Goal: Task Accomplishment & Management: Use online tool/utility

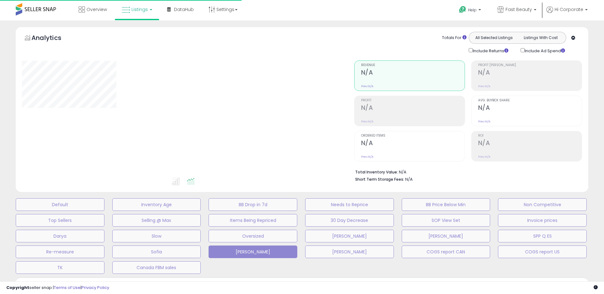
type input "**********"
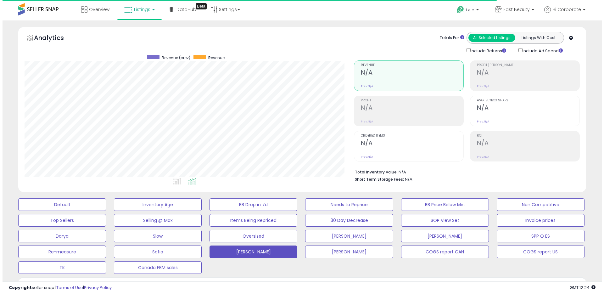
scroll to position [129, 329]
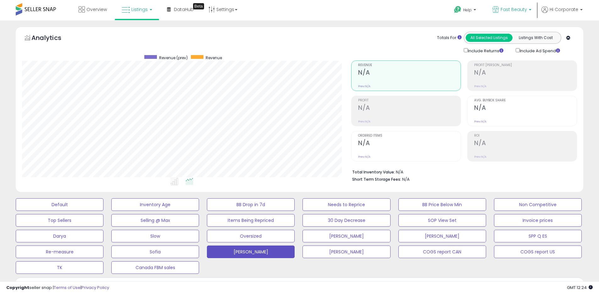
click at [511, 11] on span "Fast Beauty" at bounding box center [514, 9] width 26 height 6
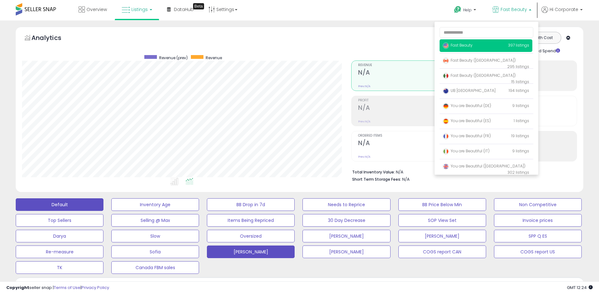
click at [62, 208] on button "Default" at bounding box center [60, 204] width 88 height 13
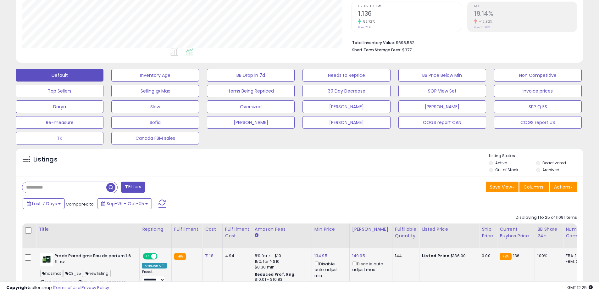
scroll to position [258, 0]
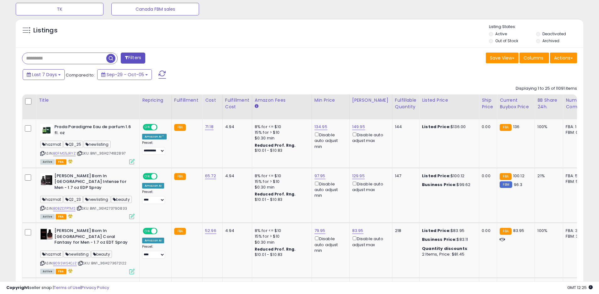
click at [545, 42] on label "Archived" at bounding box center [551, 40] width 17 height 5
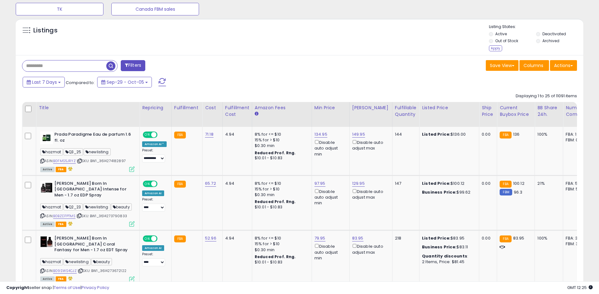
click at [547, 33] on label "Deactivated" at bounding box center [555, 33] width 24 height 5
click at [501, 47] on div "Apply" at bounding box center [495, 48] width 13 height 6
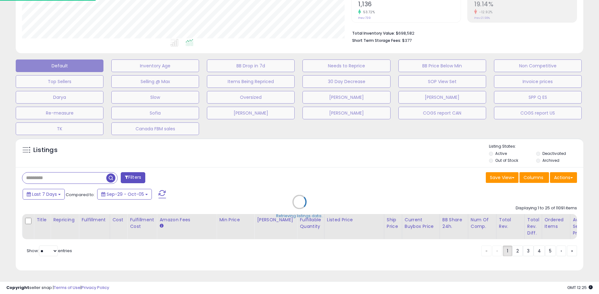
scroll to position [129, 332]
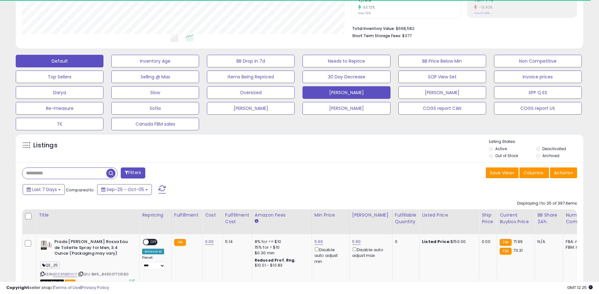
scroll to position [314400, 314199]
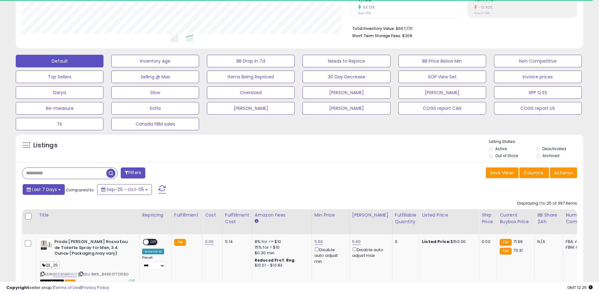
click at [53, 187] on span "Last 7 Days" at bounding box center [44, 189] width 25 height 6
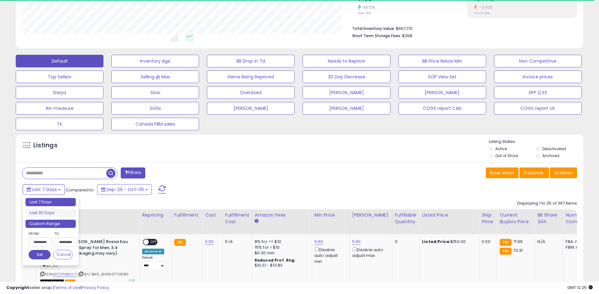
click at [48, 222] on li "Custom Range" at bounding box center [50, 224] width 50 height 8
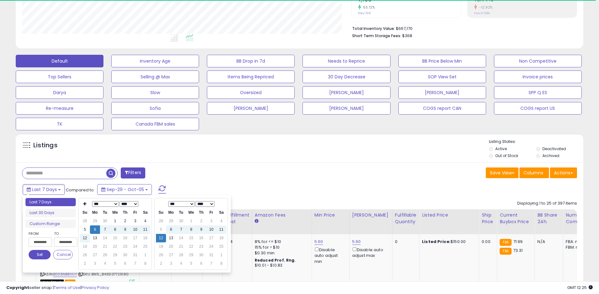
click at [133, 203] on select "**** **** **** **** **** **** **** **** **** **** **** **** **** **** **** ****…" at bounding box center [129, 204] width 19 height 6
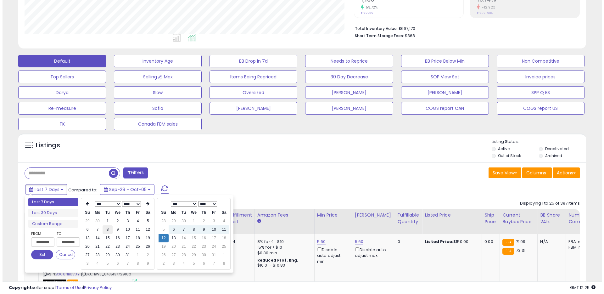
scroll to position [129, 329]
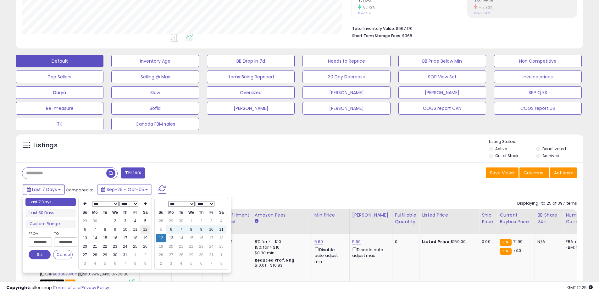
click at [147, 231] on td "12" at bounding box center [145, 229] width 10 height 8
type input "**********"
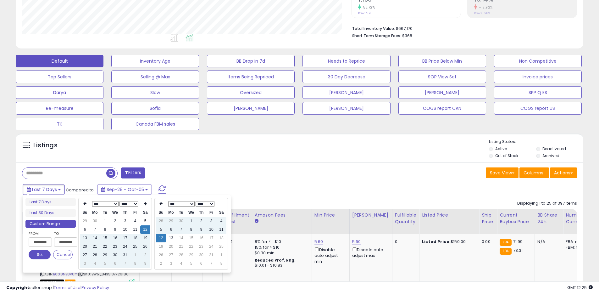
click at [45, 252] on button "Set" at bounding box center [40, 254] width 22 height 9
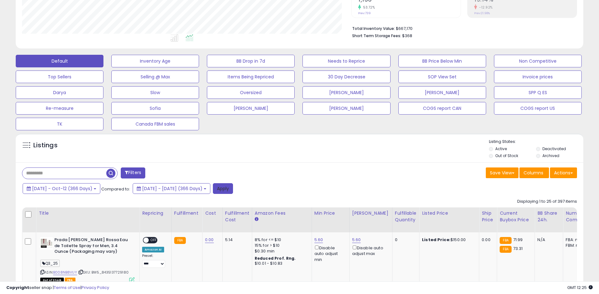
click at [233, 188] on button "Apply" at bounding box center [223, 188] width 20 height 11
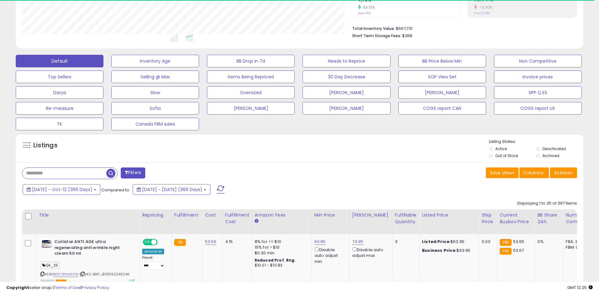
scroll to position [314400, 314199]
click at [569, 170] on button "Actions" at bounding box center [563, 172] width 27 height 11
click at [544, 209] on link "Export All Columns" at bounding box center [538, 213] width 69 height 10
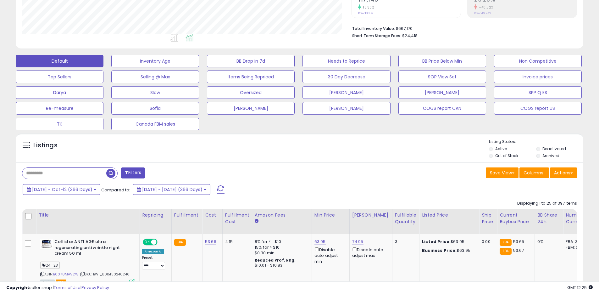
scroll to position [129, 329]
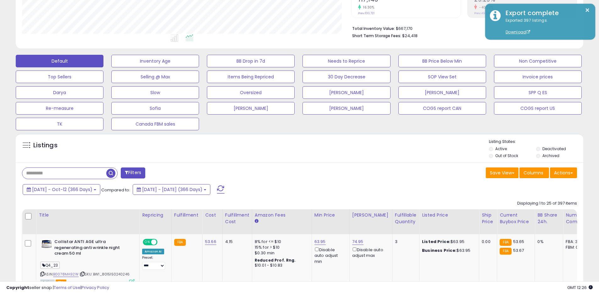
click at [450, 193] on div "2024-Oct-12 - Oct-12 (366 Days) Compared to: 2023-Oct-12 - 2024-Oct-11 (366 Day…" at bounding box center [298, 190] width 565 height 14
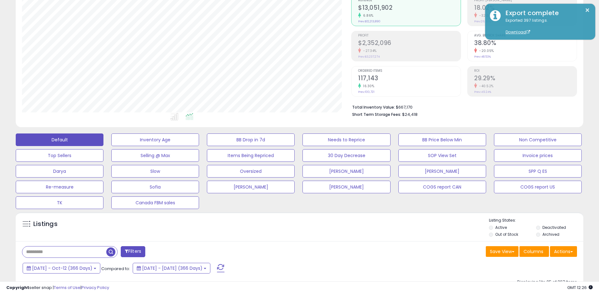
scroll to position [0, 0]
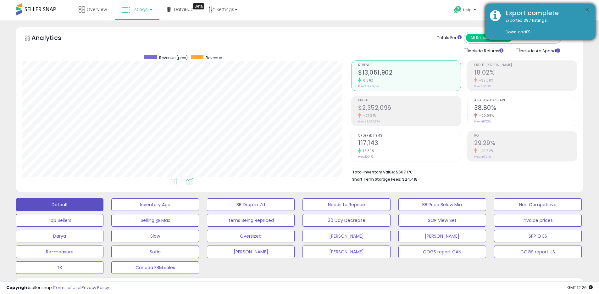
click at [587, 10] on button "×" at bounding box center [587, 10] width 5 height 8
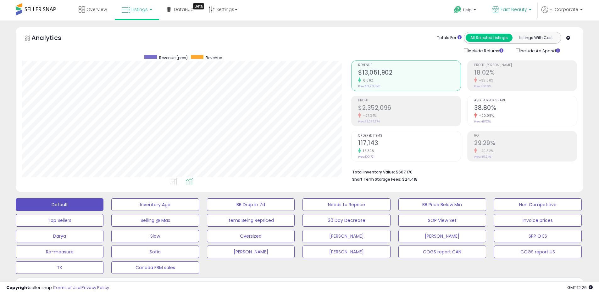
click at [499, 10] on icon at bounding box center [496, 9] width 7 height 7
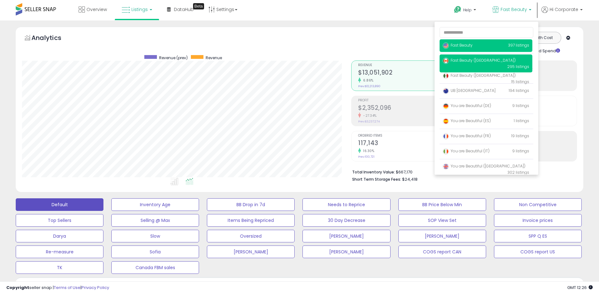
click at [462, 60] on span "Fast Beauty ([GEOGRAPHIC_DATA])" at bounding box center [479, 60] width 73 height 5
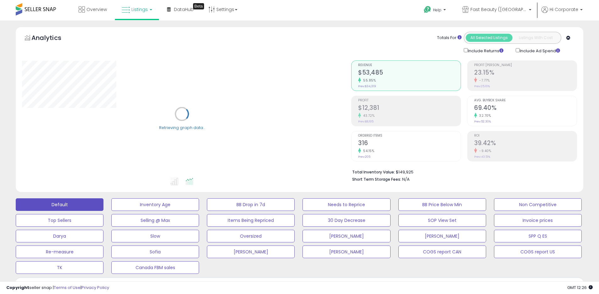
scroll to position [183, 0]
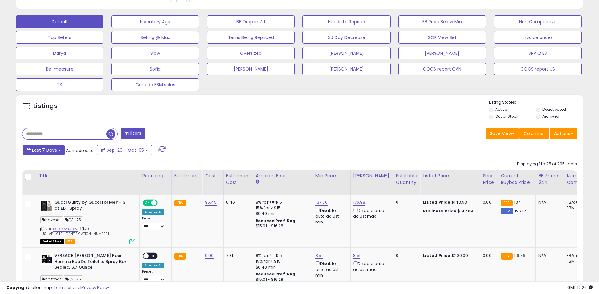
click at [59, 151] on button "Last 7 Days" at bounding box center [44, 150] width 42 height 11
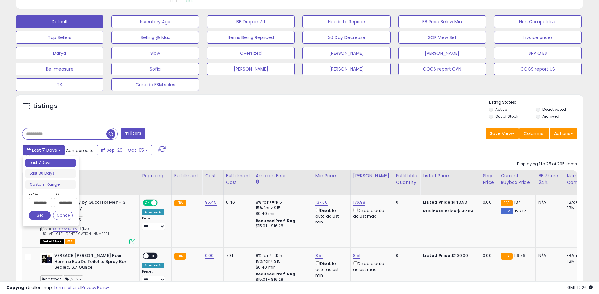
scroll to position [129, 329]
click at [53, 185] on li "Custom Range" at bounding box center [50, 184] width 50 height 8
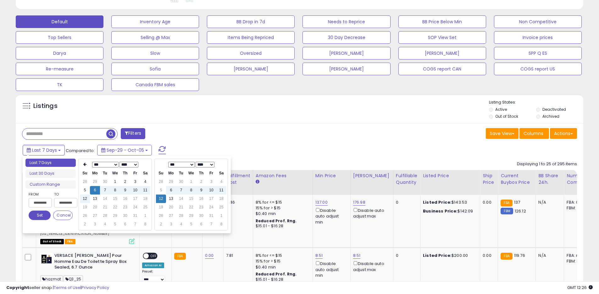
click at [129, 165] on select "**** **** **** **** **** **** **** **** **** **** **** **** **** **** **** ****…" at bounding box center [129, 165] width 19 height 6
click at [145, 191] on td "12" at bounding box center [145, 190] width 10 height 8
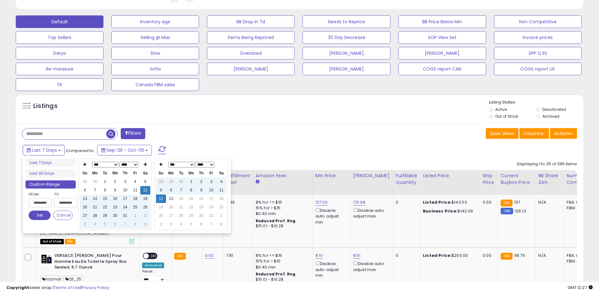
type input "**********"
click at [40, 216] on button "Set" at bounding box center [40, 214] width 22 height 9
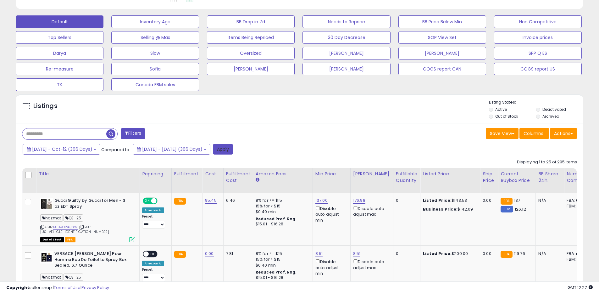
click at [233, 148] on button "Apply" at bounding box center [223, 149] width 20 height 11
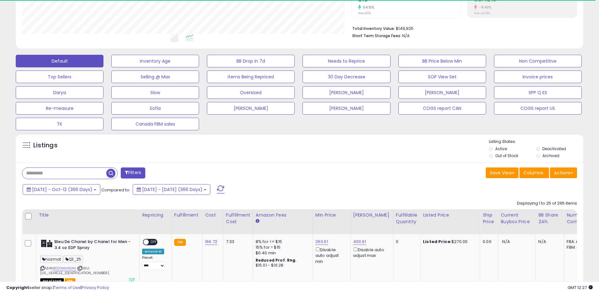
scroll to position [314400, 314199]
click at [556, 174] on button "Actions" at bounding box center [563, 172] width 27 height 11
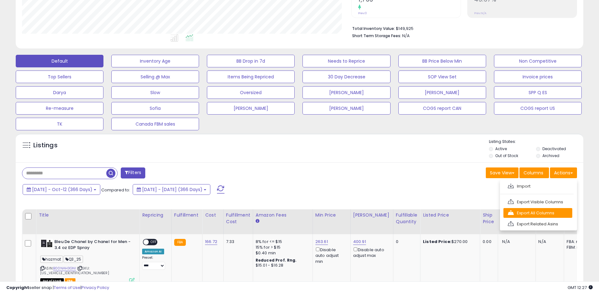
click at [530, 210] on link "Export All Columns" at bounding box center [538, 213] width 69 height 10
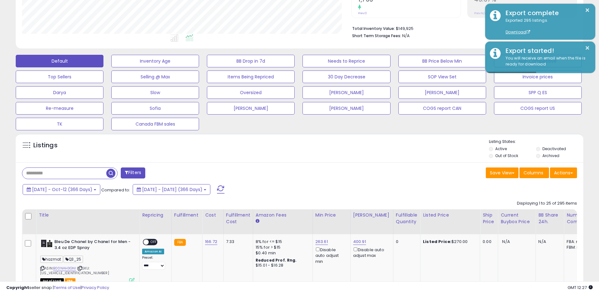
click at [406, 184] on div "2024-Oct-12 - Oct-12 (366 Days) Compared to: 2023-Oct-12 - 2024-Oct-11 (366 Day…" at bounding box center [229, 190] width 416 height 14
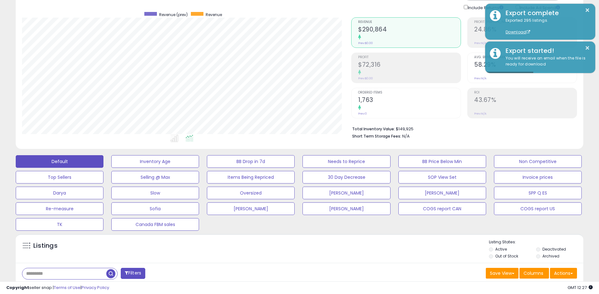
scroll to position [0, 0]
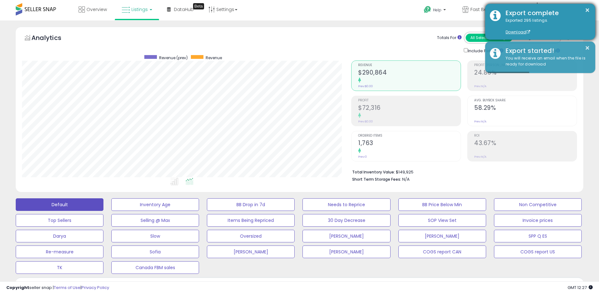
click at [584, 10] on div "Export complete" at bounding box center [546, 12] width 90 height 9
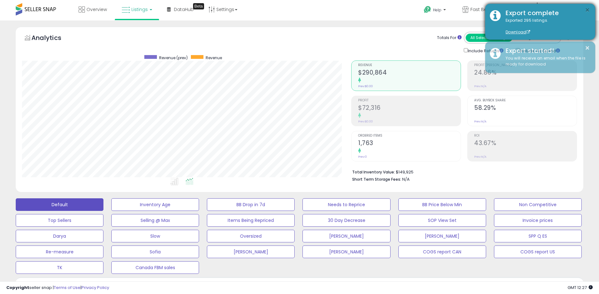
click at [588, 10] on button "×" at bounding box center [587, 10] width 5 height 8
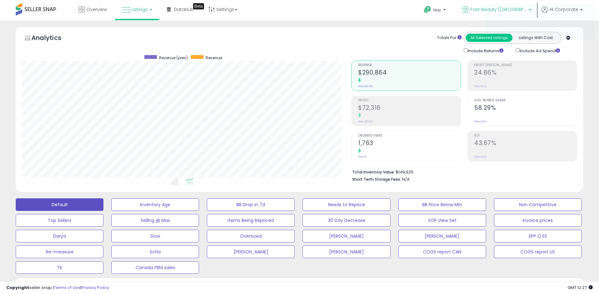
click at [469, 12] on icon at bounding box center [465, 9] width 7 height 7
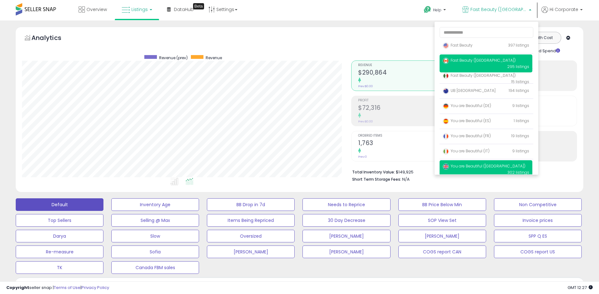
click at [467, 164] on span "You are Beautiful ([GEOGRAPHIC_DATA])" at bounding box center [484, 165] width 83 height 5
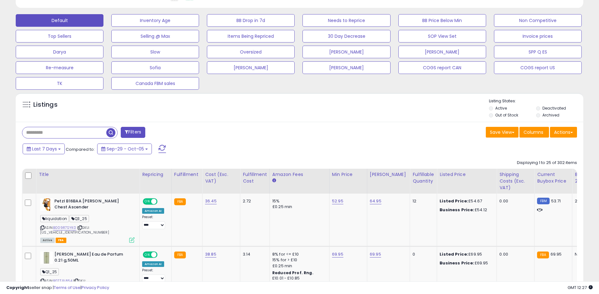
scroll to position [129, 329]
click at [45, 149] on span "Last 7 Days" at bounding box center [44, 149] width 25 height 6
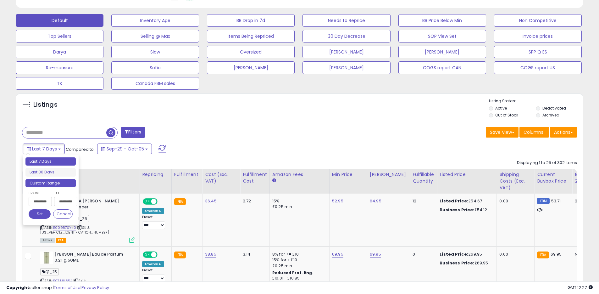
click at [56, 182] on li "Custom Range" at bounding box center [50, 183] width 50 height 8
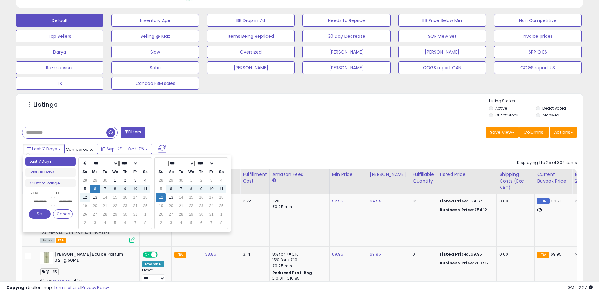
click at [123, 164] on select "**** **** **** **** **** **** **** **** **** **** **** **** **** **** **** ****…" at bounding box center [129, 163] width 19 height 6
click at [143, 192] on td "12" at bounding box center [145, 189] width 10 height 8
type input "**********"
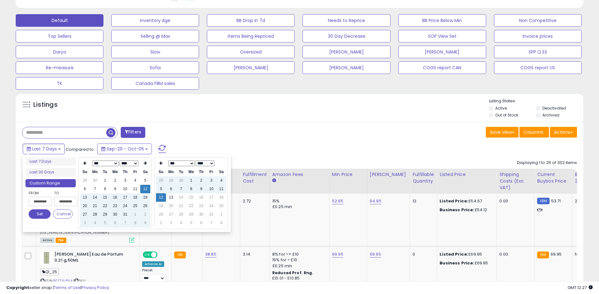
click at [36, 212] on button "Set" at bounding box center [40, 213] width 22 height 9
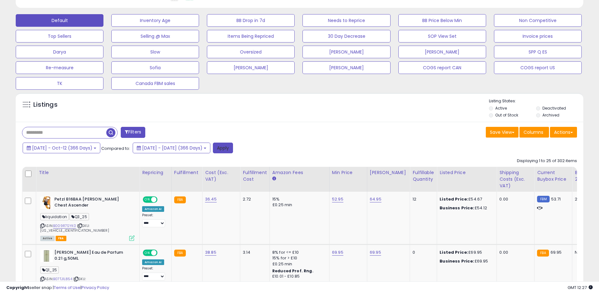
click at [233, 152] on button "Apply" at bounding box center [223, 147] width 20 height 11
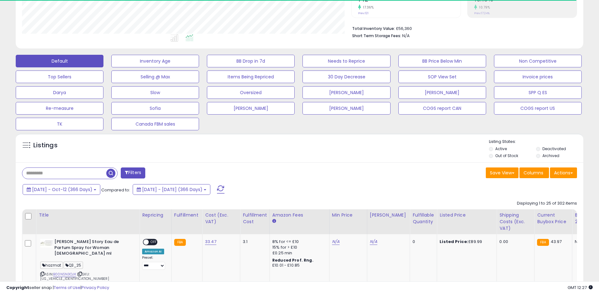
scroll to position [314400, 314199]
click at [569, 176] on button "Actions" at bounding box center [563, 172] width 27 height 11
click at [533, 210] on link "Export All Columns" at bounding box center [538, 213] width 69 height 10
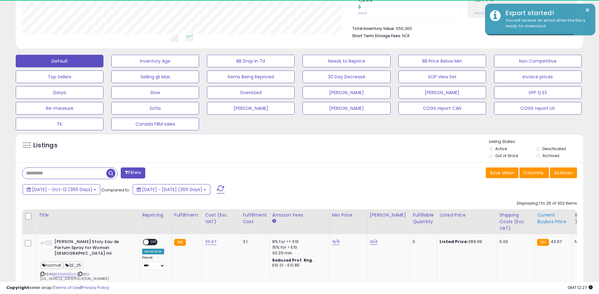
scroll to position [129, 329]
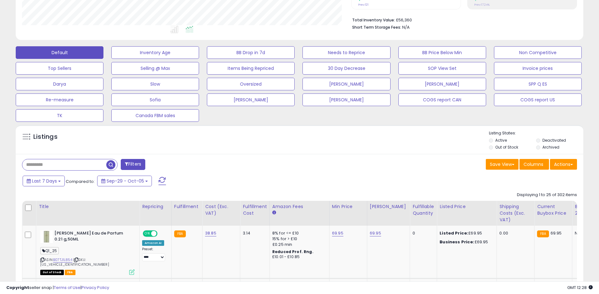
scroll to position [197, 0]
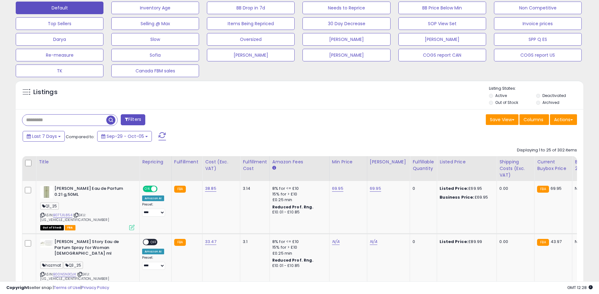
click at [549, 94] on label "Deactivated" at bounding box center [555, 95] width 24 height 5
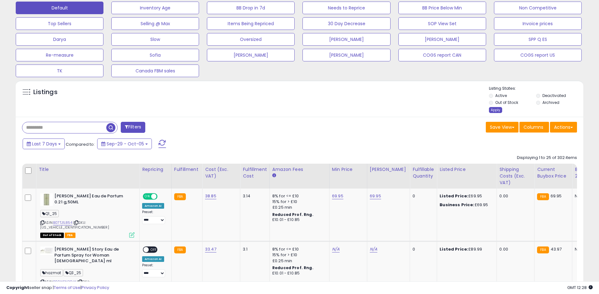
click at [493, 112] on div "Apply" at bounding box center [495, 110] width 13 height 6
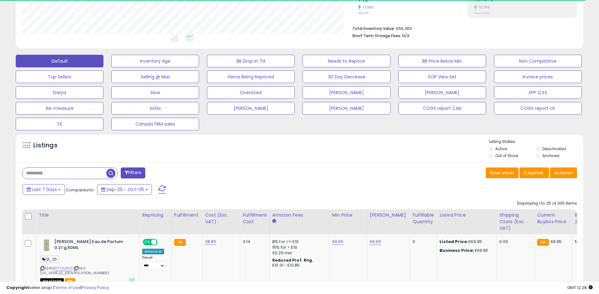
scroll to position [314400, 314199]
click at [564, 172] on button "Actions" at bounding box center [563, 172] width 27 height 11
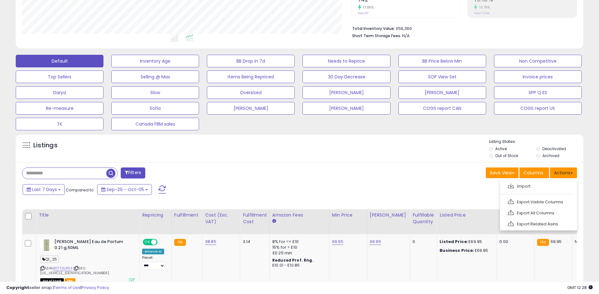
scroll to position [129, 329]
click at [525, 209] on link "Export All Columns" at bounding box center [538, 213] width 69 height 10
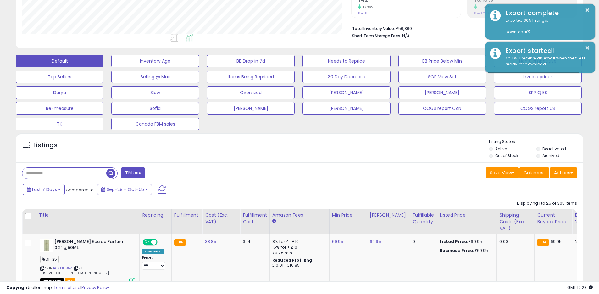
click at [403, 148] on div "Listings" at bounding box center [300, 149] width 568 height 21
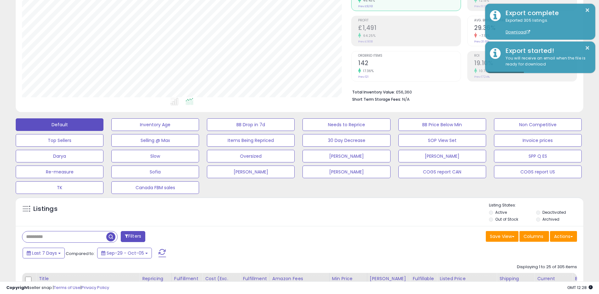
scroll to position [0, 0]
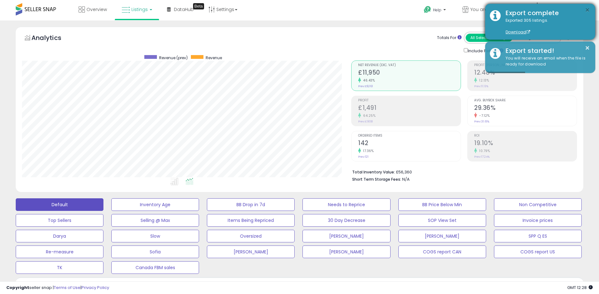
click at [588, 11] on button "×" at bounding box center [587, 10] width 5 height 8
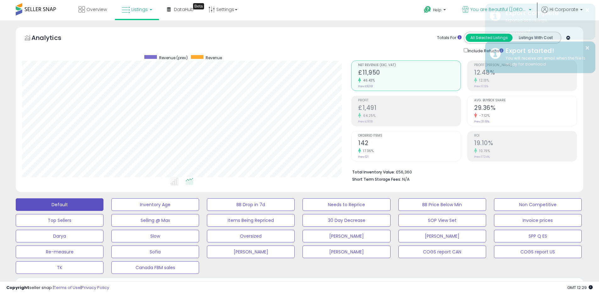
click at [469, 11] on icon at bounding box center [465, 9] width 7 height 7
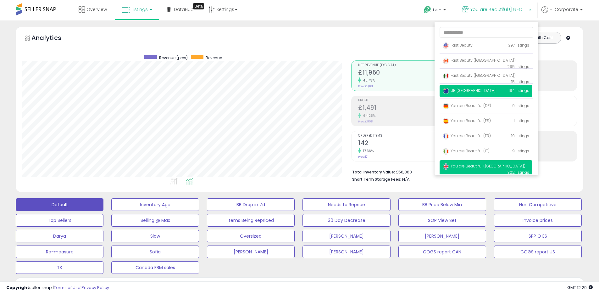
click at [465, 90] on span "UB [GEOGRAPHIC_DATA]" at bounding box center [469, 90] width 53 height 5
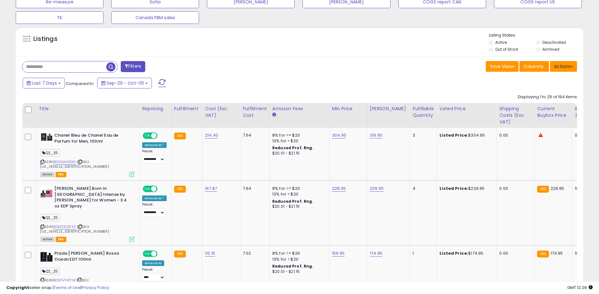
scroll to position [129, 329]
click at [564, 64] on button "Actions" at bounding box center [563, 66] width 27 height 11
click at [530, 107] on link "Export All Columns" at bounding box center [538, 107] width 69 height 10
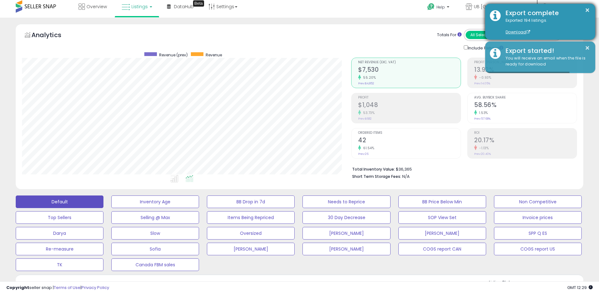
scroll to position [0, 0]
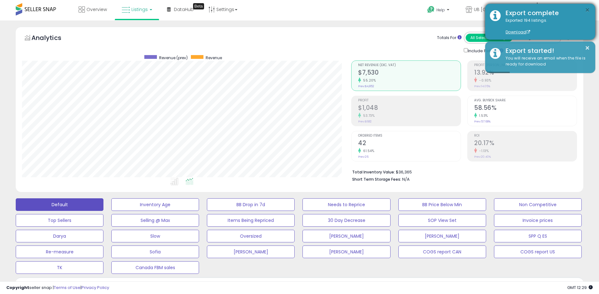
click at [589, 11] on button "×" at bounding box center [587, 10] width 5 height 8
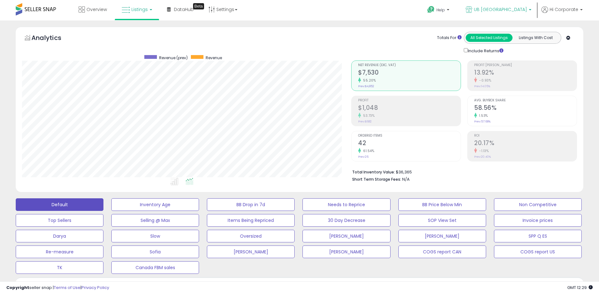
click at [472, 8] on icon at bounding box center [469, 9] width 7 height 7
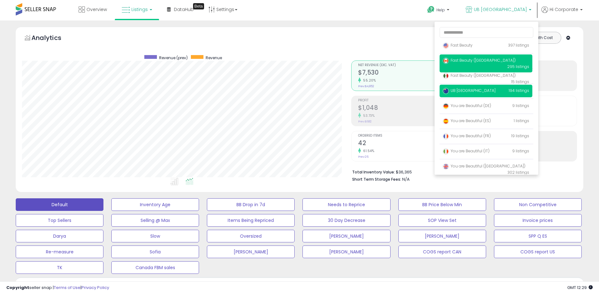
click at [456, 62] on span "Fast Beauty ([GEOGRAPHIC_DATA])" at bounding box center [479, 60] width 73 height 5
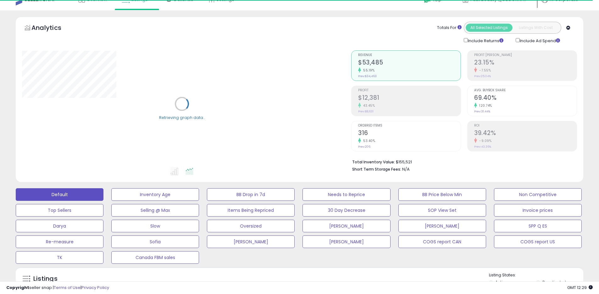
scroll to position [164, 0]
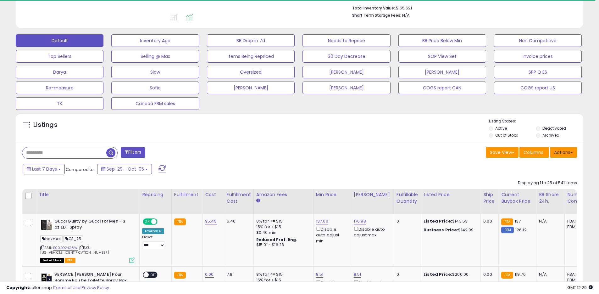
click at [569, 150] on button "Actions" at bounding box center [563, 152] width 27 height 11
click at [522, 190] on link "Export All Columns" at bounding box center [538, 192] width 69 height 10
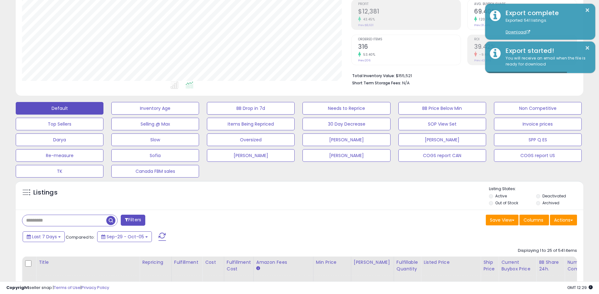
scroll to position [0, 0]
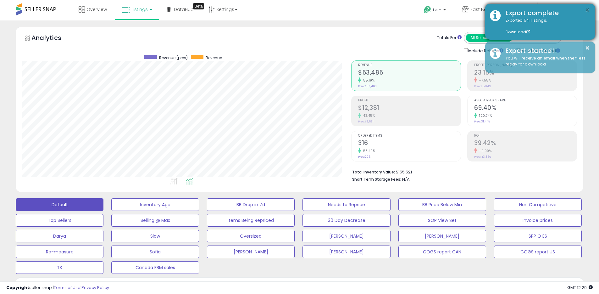
click at [588, 12] on button "×" at bounding box center [587, 10] width 5 height 8
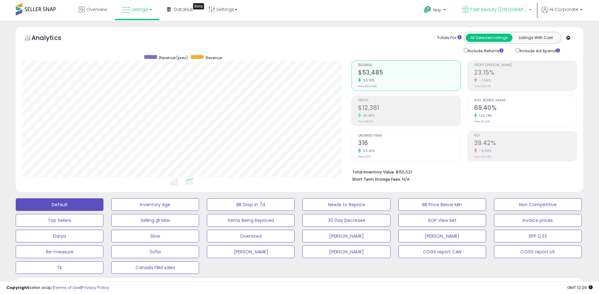
click at [469, 11] on icon at bounding box center [465, 9] width 7 height 7
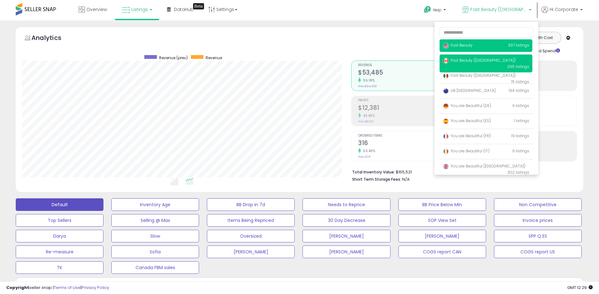
click at [459, 46] on span "Fast Beauty" at bounding box center [458, 44] width 30 height 5
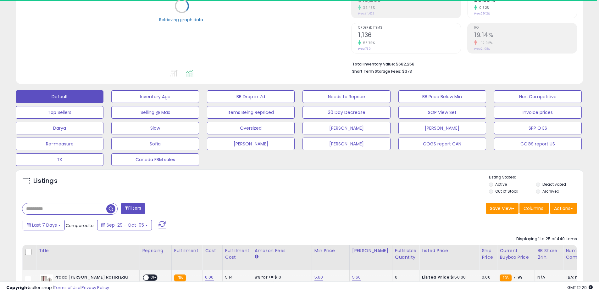
scroll to position [255, 0]
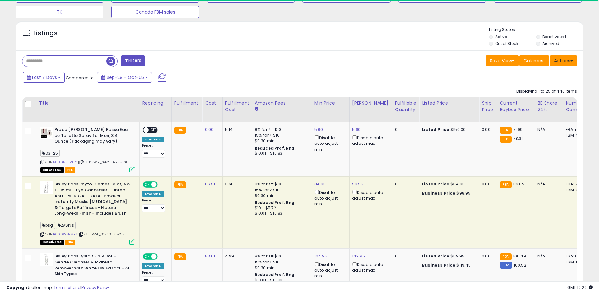
click at [556, 64] on button "Actions" at bounding box center [563, 60] width 27 height 11
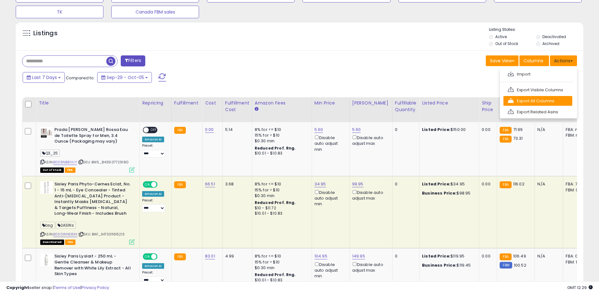
scroll to position [129, 329]
click at [534, 98] on link "Export All Columns" at bounding box center [538, 101] width 69 height 10
